Goal: Task Accomplishment & Management: Manage account settings

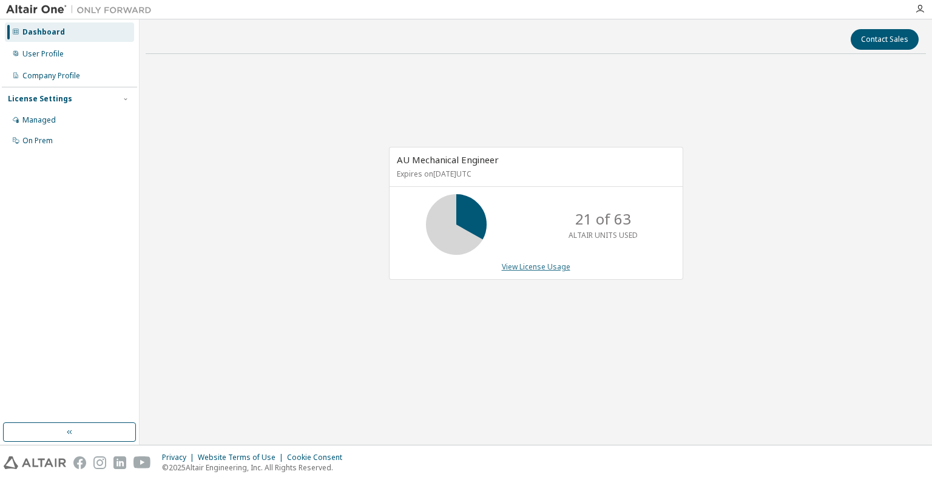
click at [539, 269] on link "View License Usage" at bounding box center [536, 266] width 69 height 10
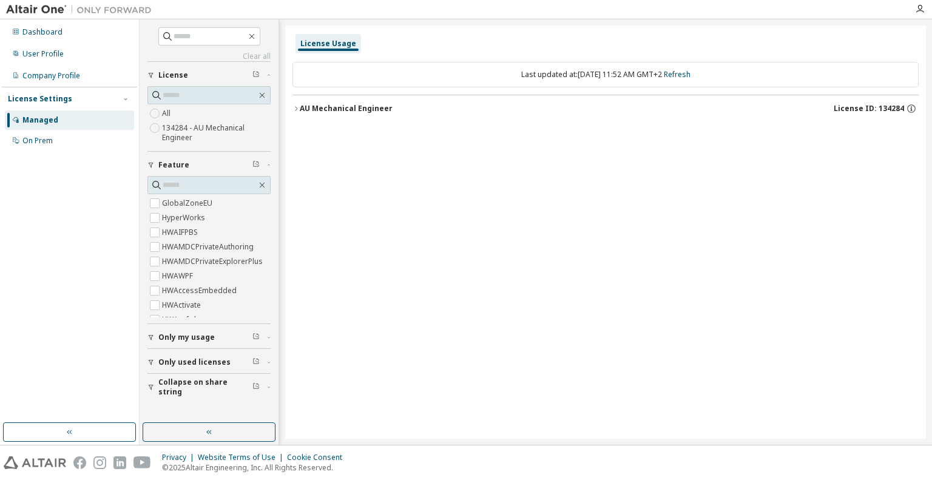
click at [295, 110] on icon "button" at bounding box center [295, 108] width 7 height 7
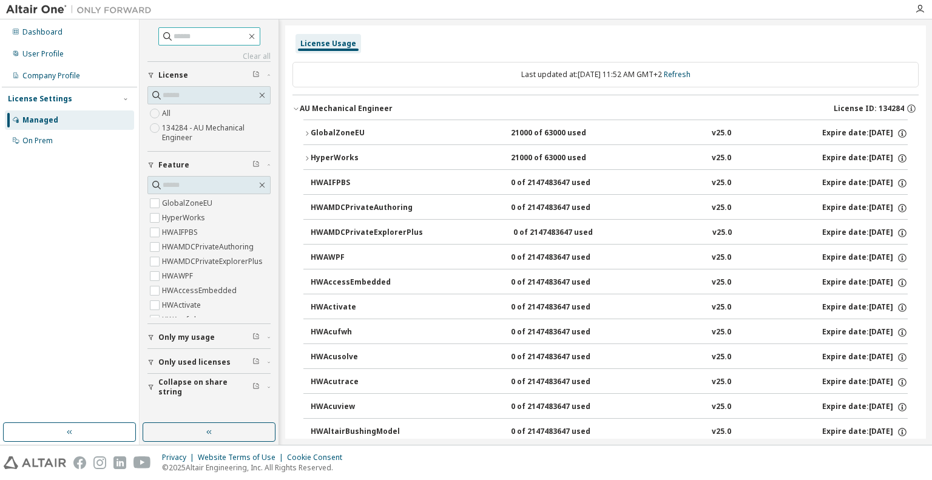
click at [212, 41] on input "text" at bounding box center [209, 36] width 73 height 12
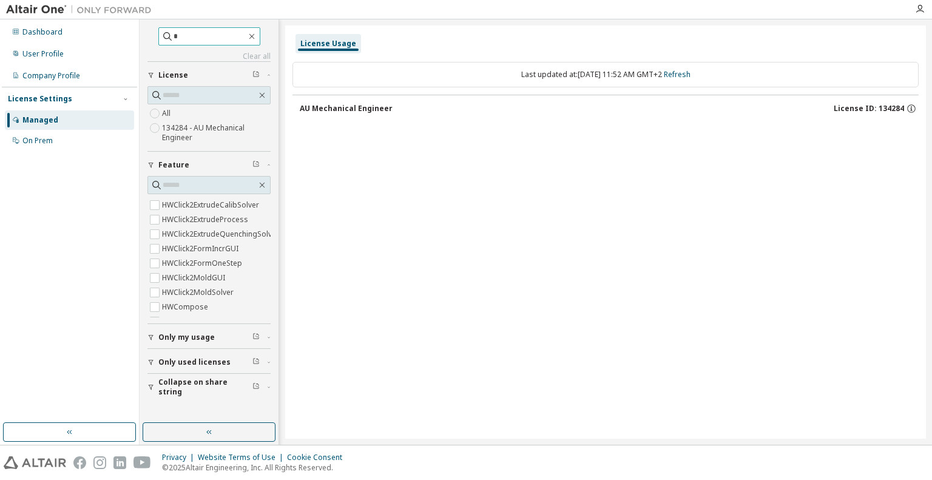
scroll to position [425, 0]
type input "*"
click at [254, 37] on icon "button" at bounding box center [251, 36] width 5 height 5
click at [300, 108] on div "AU Mechanical Engineer" at bounding box center [346, 109] width 93 height 10
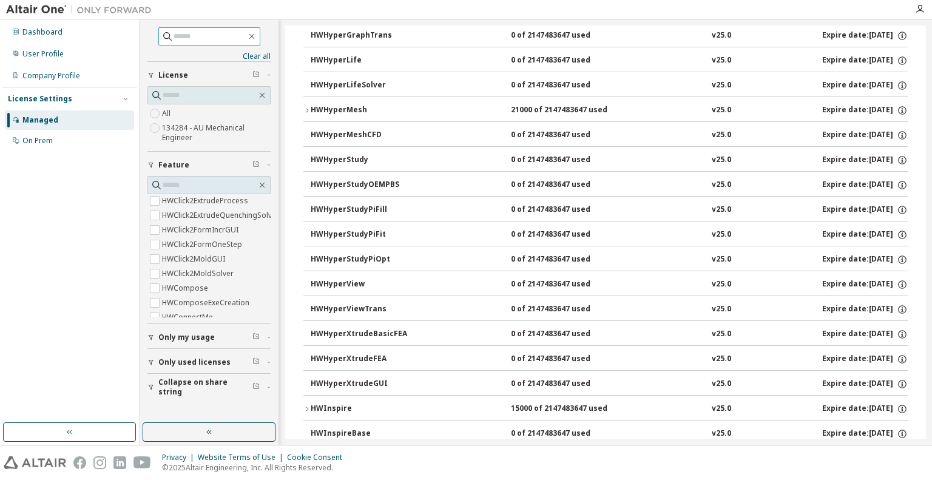
scroll to position [2123, 0]
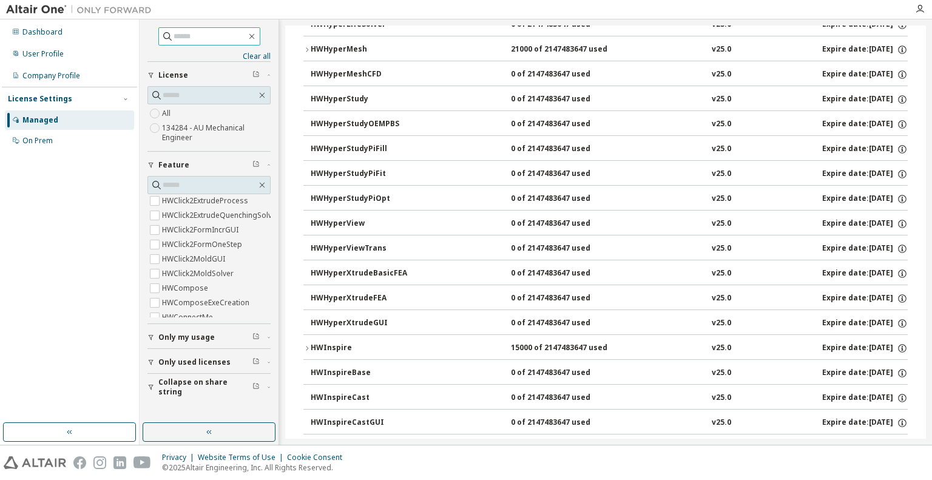
click at [311, 343] on div "HWInspire" at bounding box center [365, 348] width 109 height 11
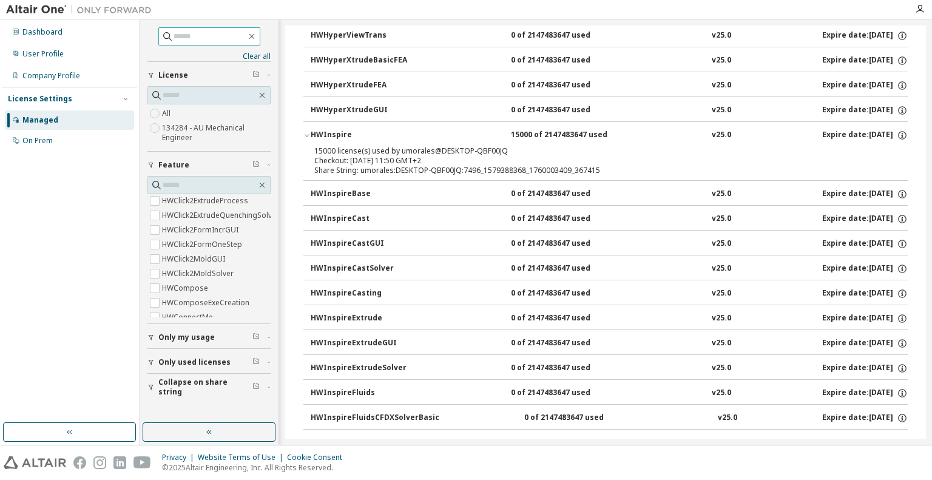
scroll to position [2366, 0]
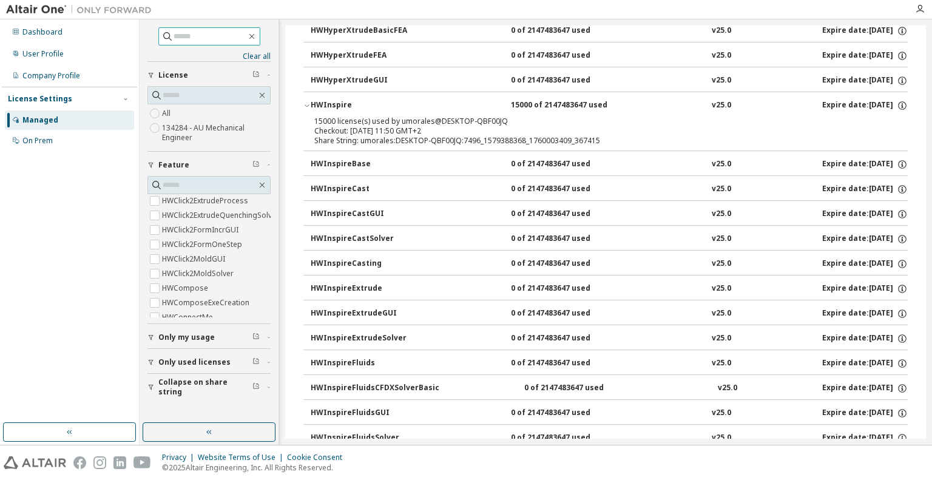
click at [358, 283] on div "HWInspireExtrude" at bounding box center [365, 288] width 109 height 11
click at [350, 283] on div "HWInspireExtrude" at bounding box center [365, 288] width 109 height 11
click at [257, 38] on icon "button" at bounding box center [252, 37] width 10 height 10
click at [70, 41] on div "Dashboard" at bounding box center [69, 31] width 129 height 19
